Goal: Find specific page/section: Find specific page/section

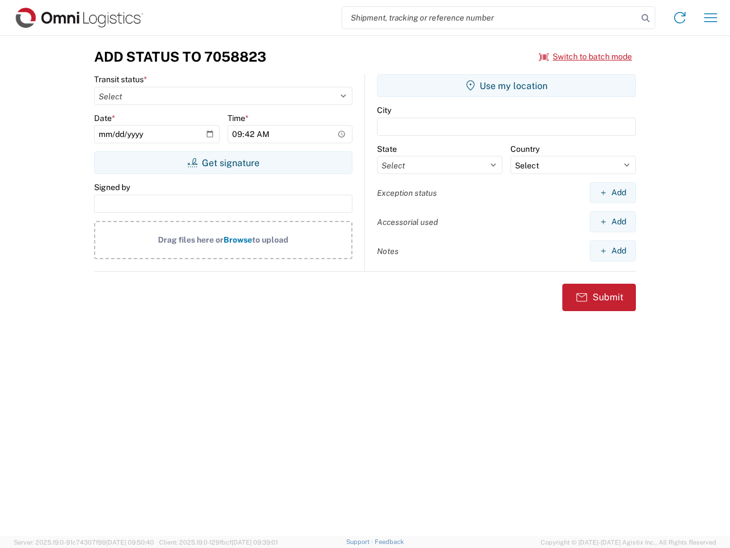
click at [490, 18] on input "search" at bounding box center [489, 18] width 295 height 22
click at [646, 18] on icon at bounding box center [646, 18] width 16 height 16
click at [680, 18] on icon at bounding box center [680, 18] width 18 height 18
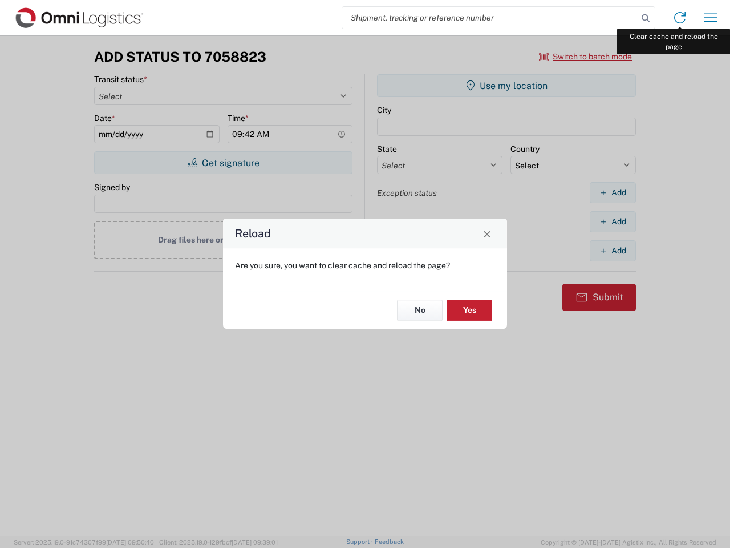
click at [711, 18] on div "Reload Are you sure, you want to clear cache and reload the page? No Yes" at bounding box center [365, 274] width 730 height 548
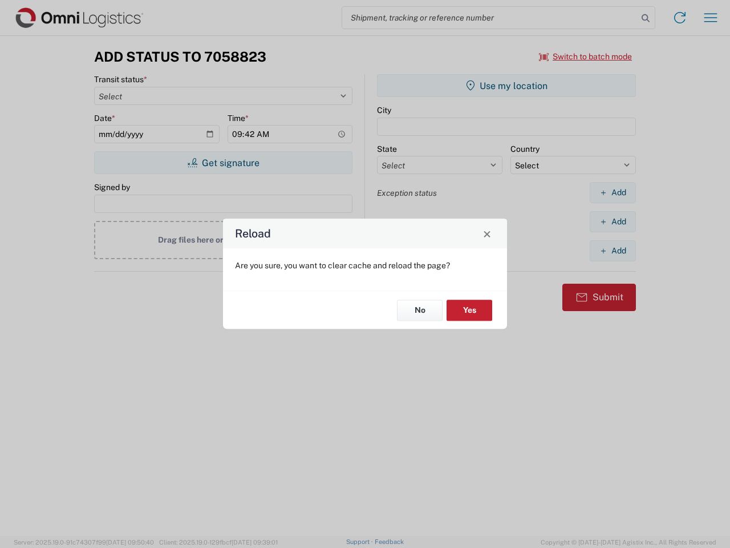
click at [586, 56] on div "Reload Are you sure, you want to clear cache and reload the page? No Yes" at bounding box center [365, 274] width 730 height 548
click at [223, 163] on div "Reload Are you sure, you want to clear cache and reload the page? No Yes" at bounding box center [365, 274] width 730 height 548
click at [506, 86] on div "Reload Are you sure, you want to clear cache and reload the page? No Yes" at bounding box center [365, 274] width 730 height 548
click at [613, 192] on div "Reload Are you sure, you want to clear cache and reload the page? No Yes" at bounding box center [365, 274] width 730 height 548
click at [613, 221] on div "Reload Are you sure, you want to clear cache and reload the page? No Yes" at bounding box center [365, 274] width 730 height 548
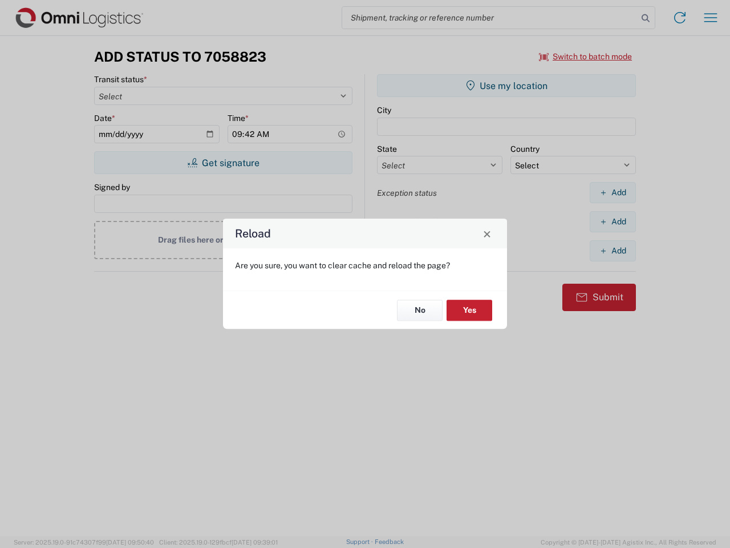
click at [613, 250] on div "Reload Are you sure, you want to clear cache and reload the page? No Yes" at bounding box center [365, 274] width 730 height 548
